Goal: Find specific page/section: Find specific page/section

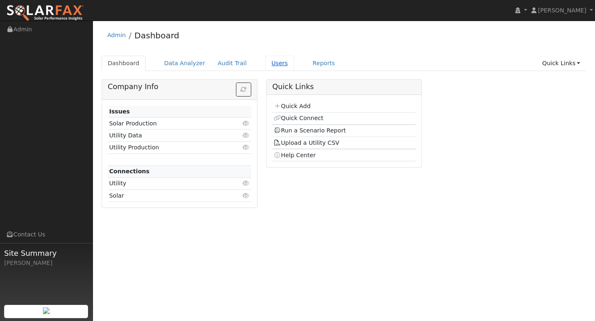
click at [271, 64] on link "Users" at bounding box center [279, 63] width 29 height 15
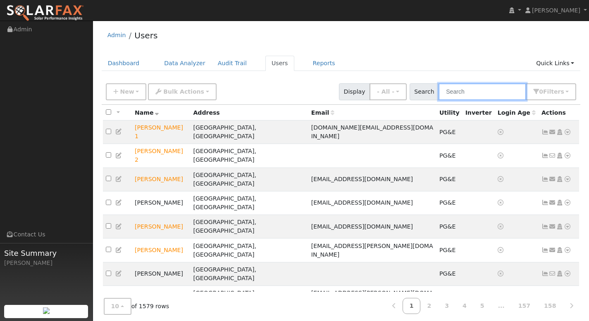
click at [467, 92] on input "text" at bounding box center [482, 91] width 88 height 17
paste input "Todd Chasteen"
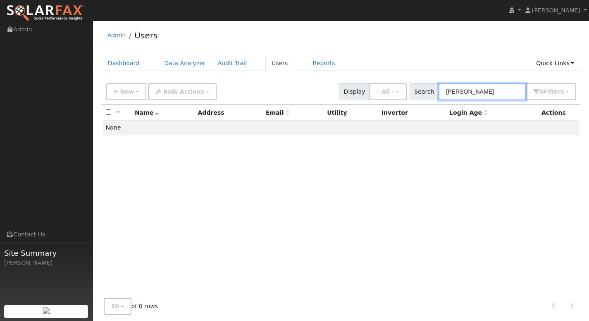
type input "Todd Chasteen"
drag, startPoint x: 496, startPoint y: 92, endPoint x: 451, endPoint y: 94, distance: 44.2
click at [452, 94] on input "Todd Chasteen" at bounding box center [482, 91] width 88 height 17
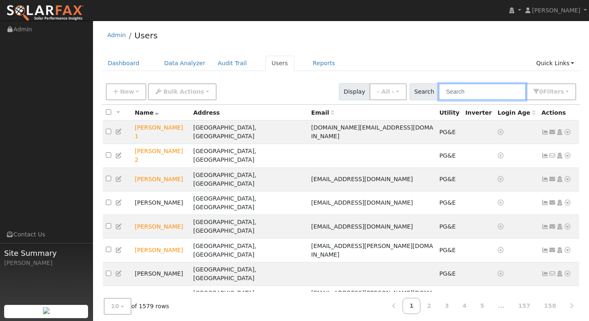
paste input "Tony Brown"
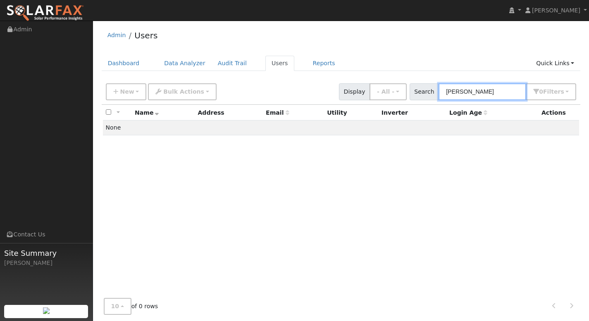
type input "Tony Brown"
